Goal: Task Accomplishment & Management: Complete application form

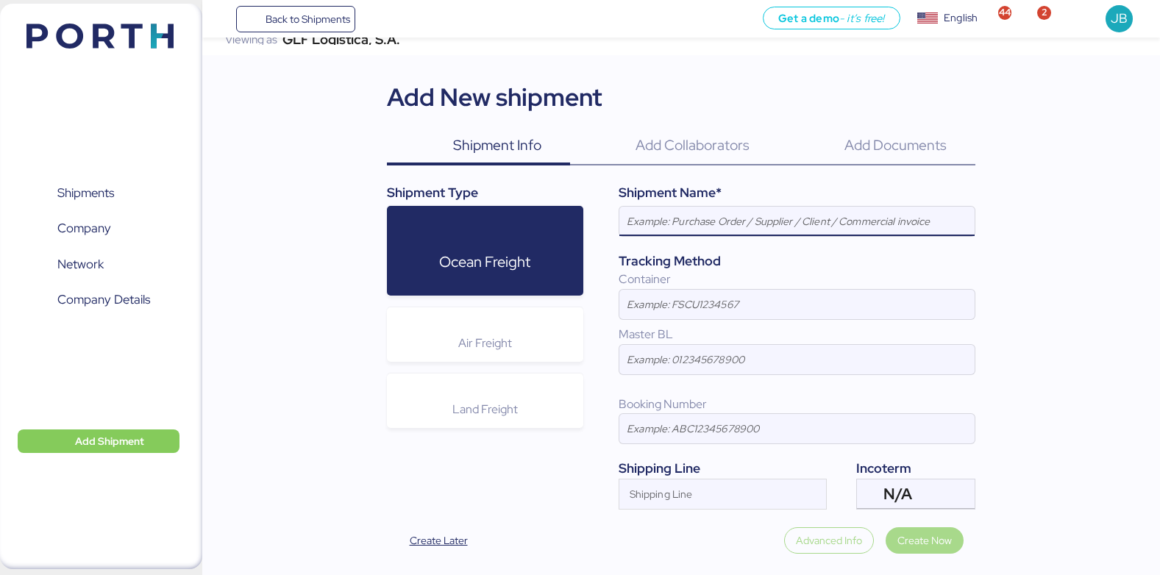
scroll to position [15, 0]
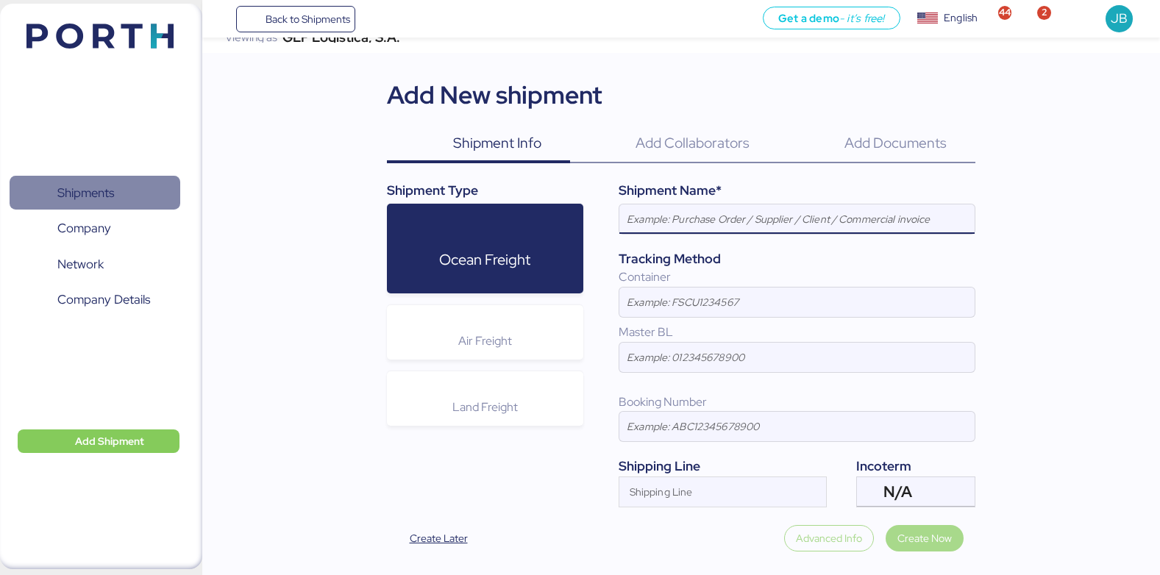
click at [49, 197] on span "Shipments" at bounding box center [94, 192] width 158 height 21
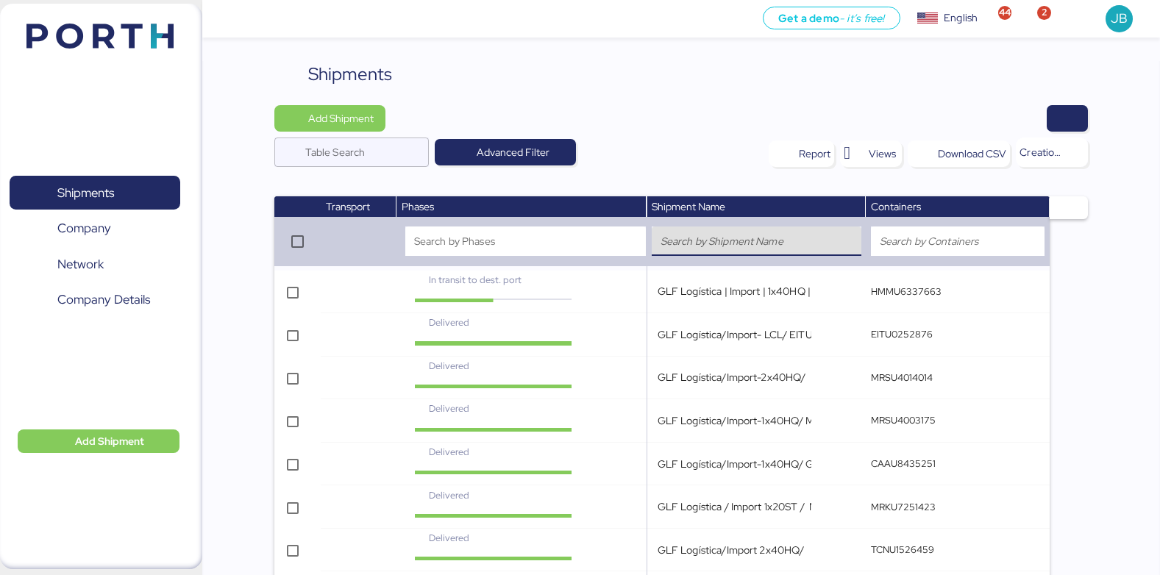
click at [676, 250] on input "search" at bounding box center [756, 241] width 192 height 18
paste input "GLF Logística/Import-9x40HQ/ CAAU8637463-MRKU4934302-MRSU4148380-MRKU4482938-MS…"
type input "GLF Logística/Import-9x40HQ/ CAAU8637463-MRKU4934302-MRSU4148380-MRKU4482938-MS…"
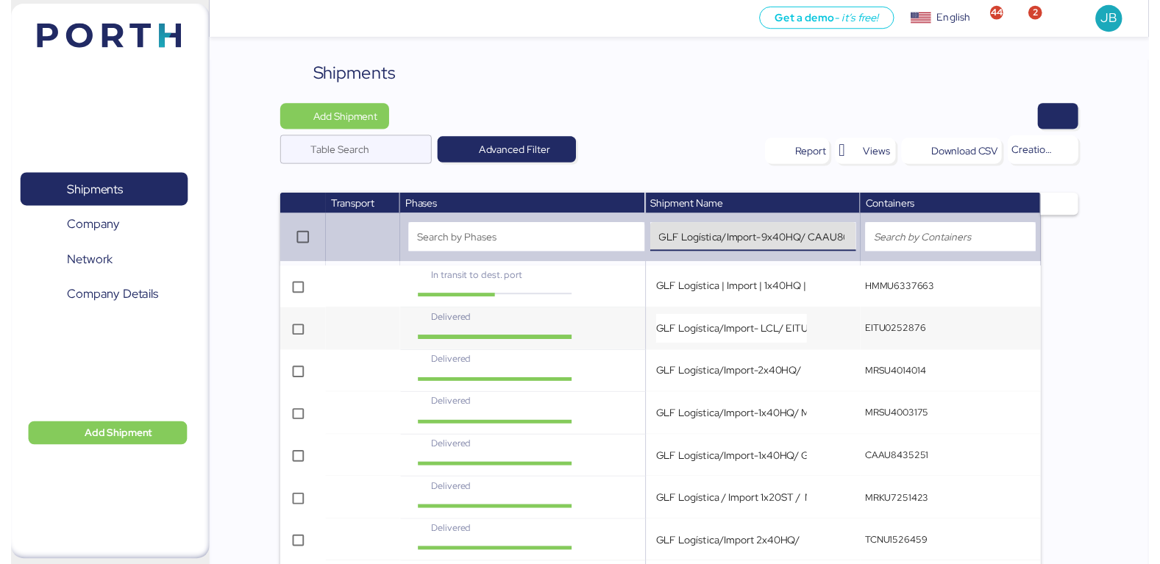
scroll to position [0, 1195]
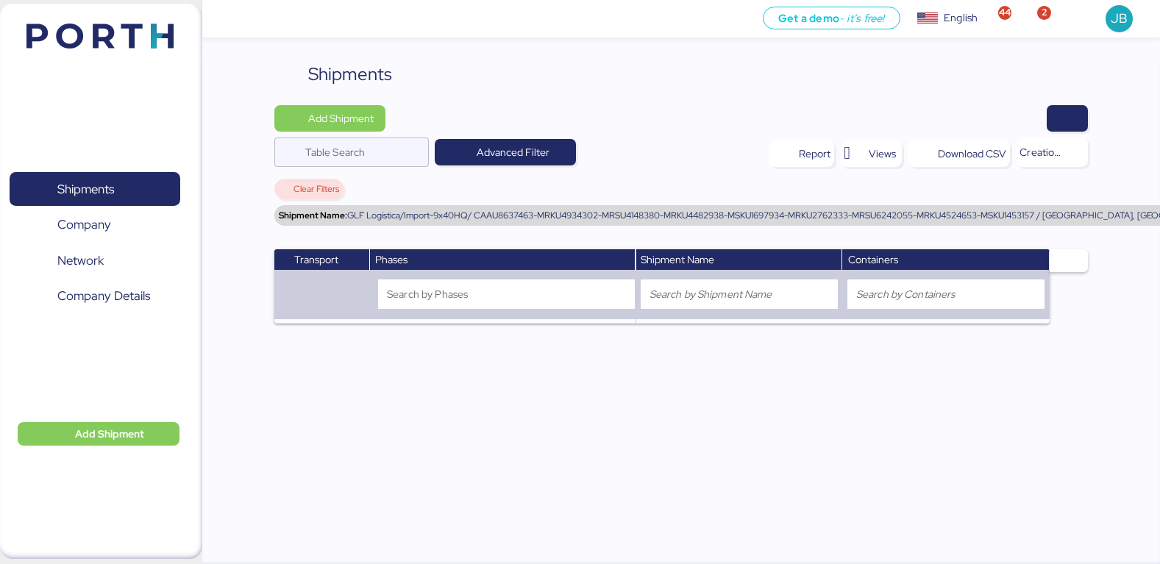
click at [798, 310] on td at bounding box center [738, 296] width 207 height 53
click at [758, 298] on input "search" at bounding box center [738, 294] width 179 height 18
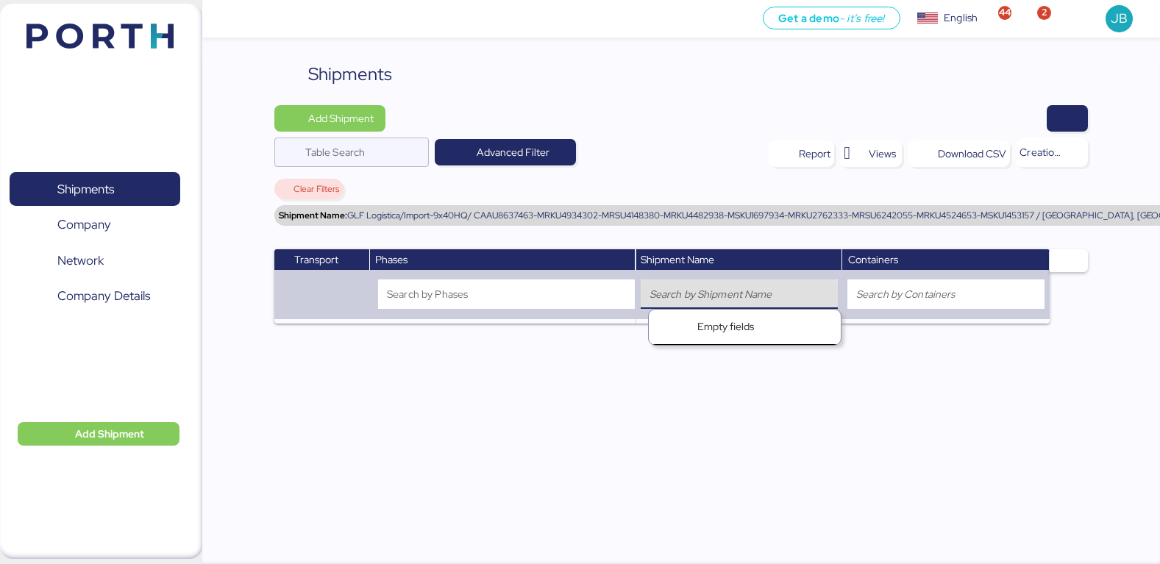
paste input "GLF Logística/Import-9x40HQ/ CAAU8637463-MRKU4934302-MRSU4148380-MRKU4482938-MS…"
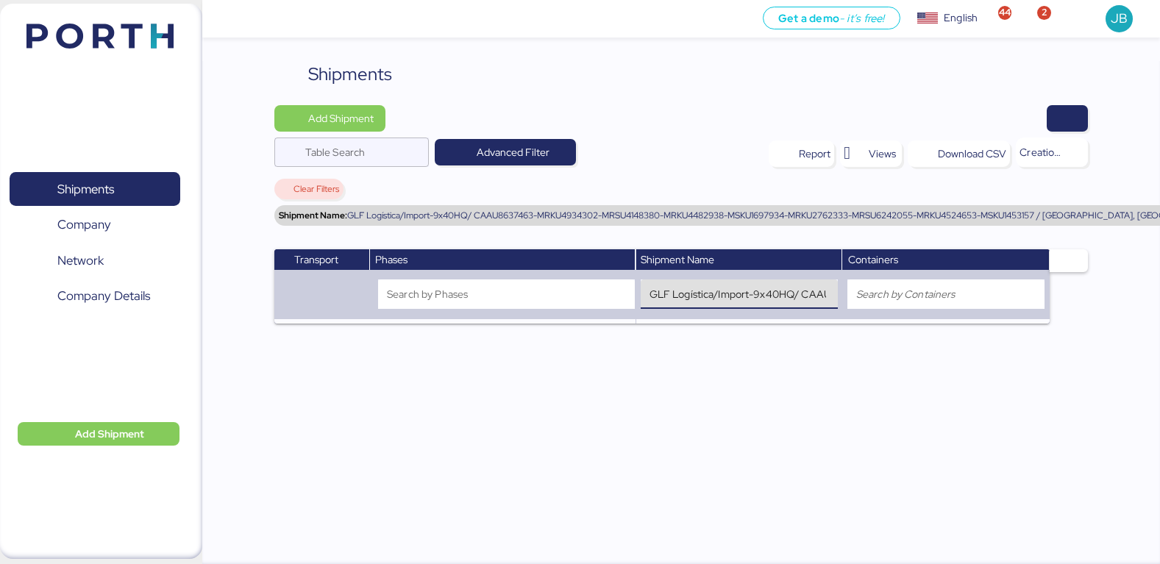
scroll to position [0, 1213]
type input "GLF Logística/Import-9x40HQ/ CAAU8637463-MRKU4934302-MRSU4148380-MRKU4482938-MS…"
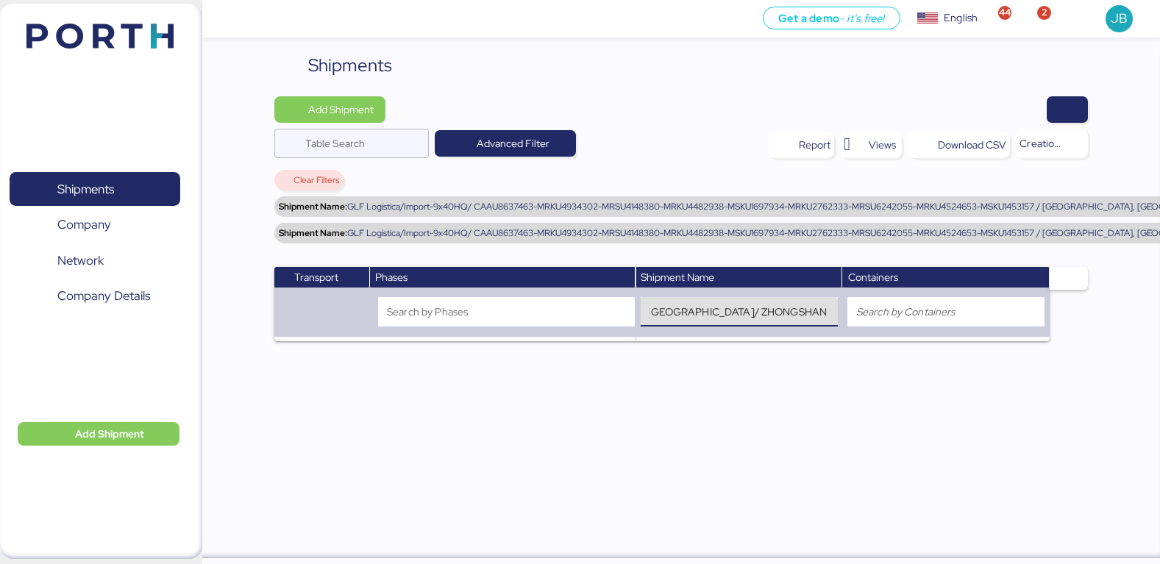
scroll to position [11, 0]
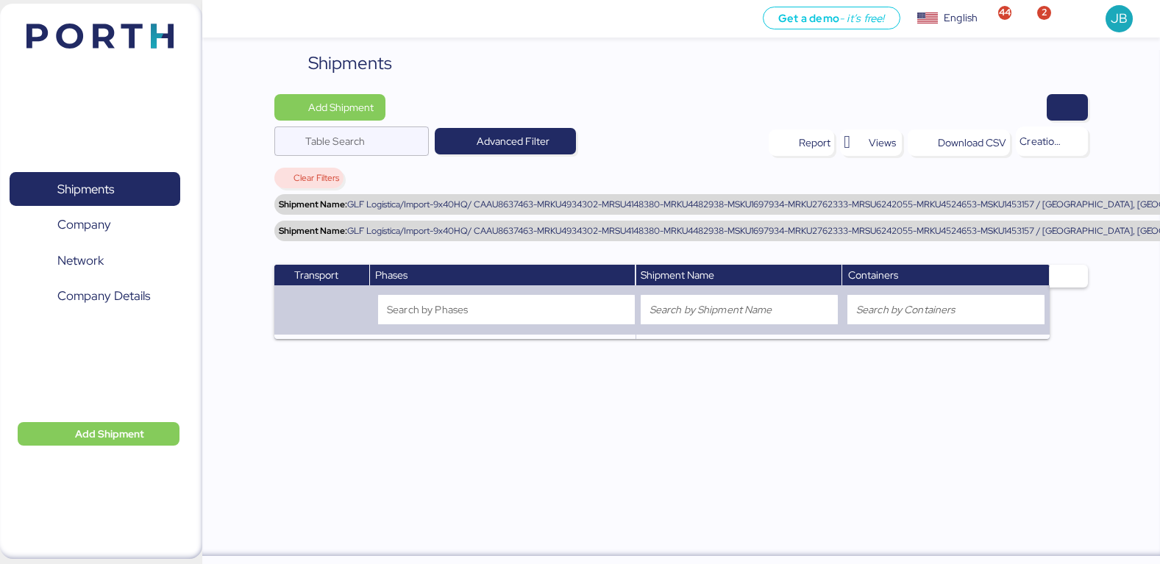
click at [755, 204] on span "GLF Logística/Import-9x40HQ/ CAAU8637463-MRKU4934302-MRSU4148380-MRKU4482938-MS…" at bounding box center [1052, 204] width 1410 height 9
click at [742, 227] on span "GLF Logística/Import-9x40HQ/ CAAU8637463-MRKU4934302-MRSU4148380-MRKU4482938-MS…" at bounding box center [1040, 231] width 1386 height 9
